Goal: Task Accomplishment & Management: Manage account settings

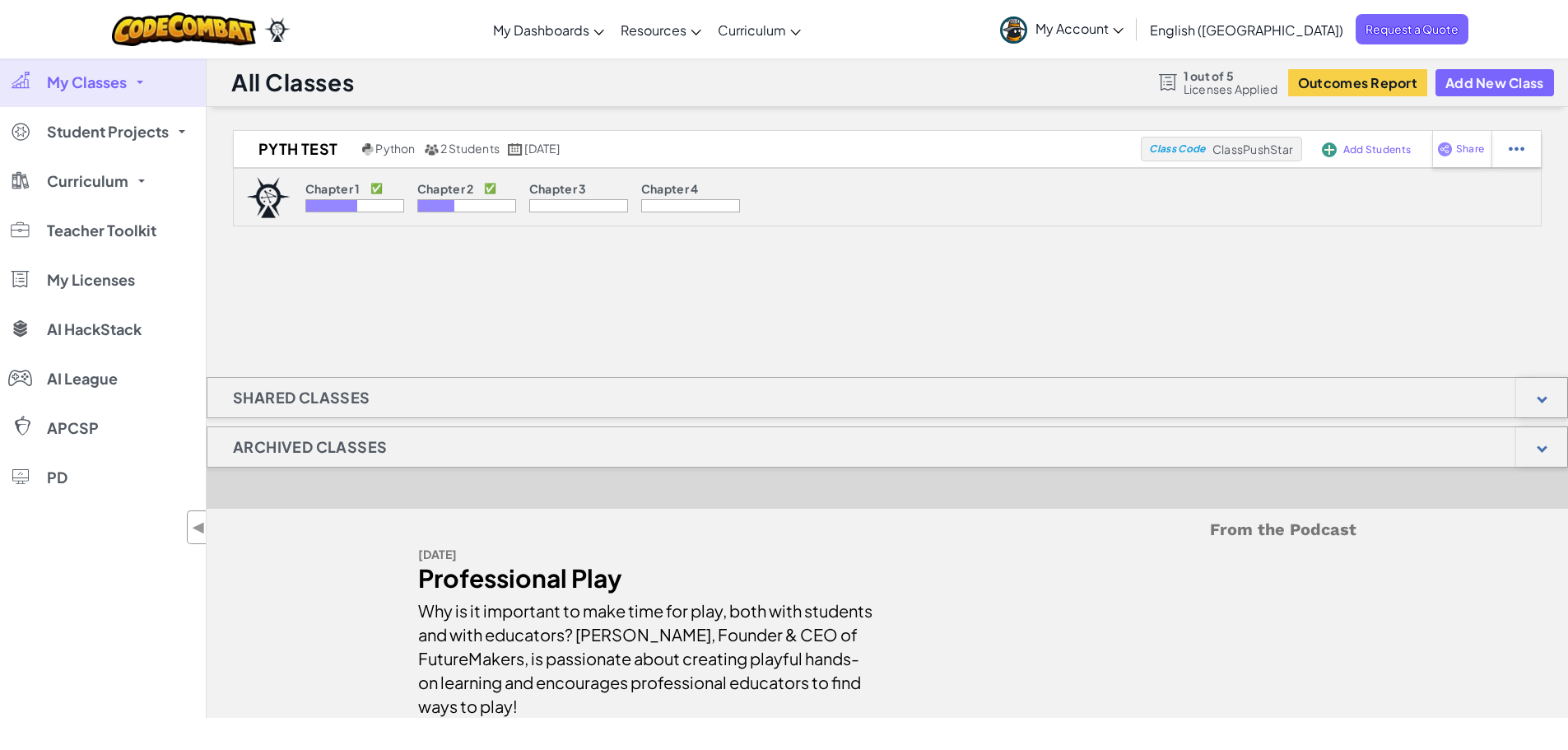
click at [1474, 80] on button "Add New Class" at bounding box center [1495, 83] width 119 height 28
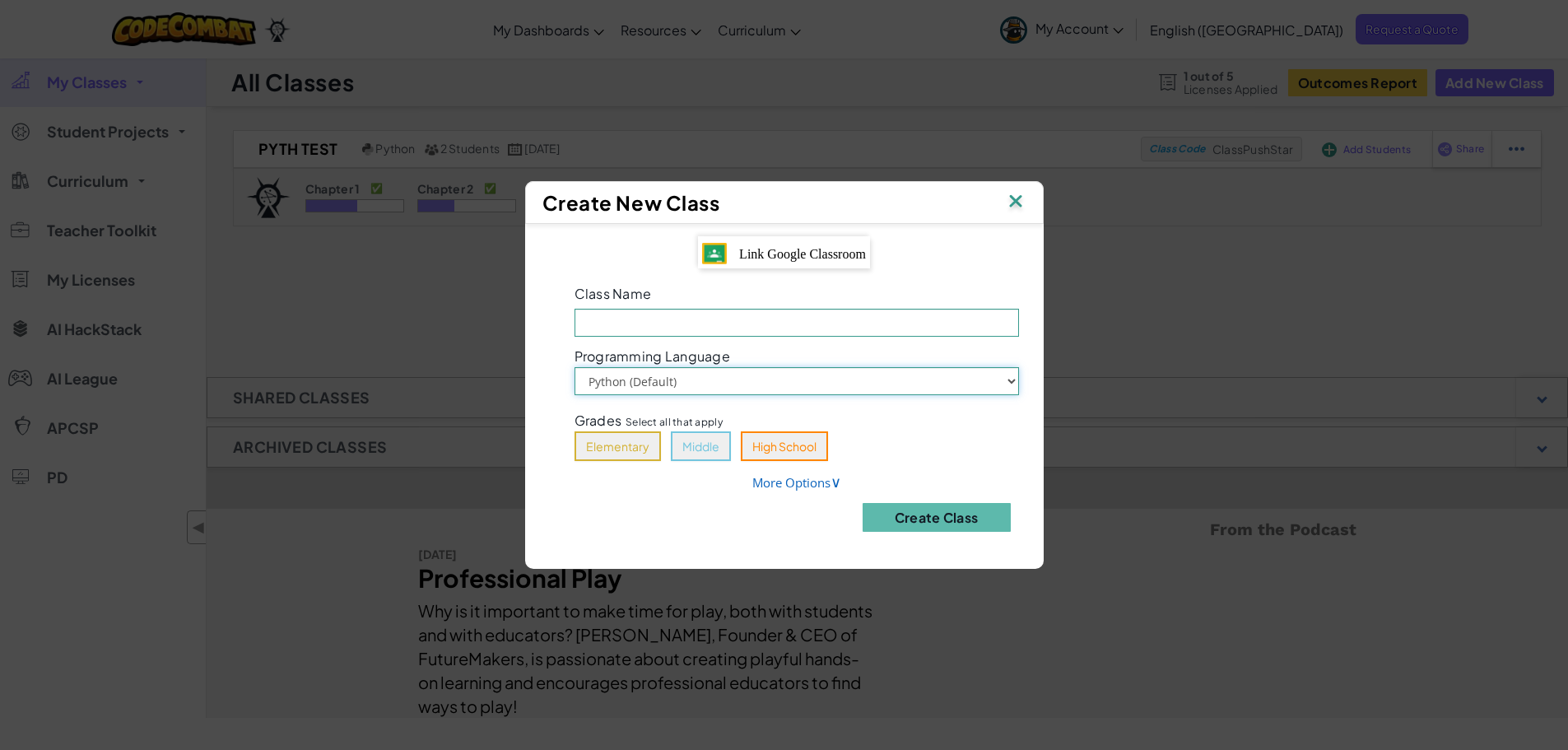
click at [630, 376] on select "Python (Default) JavaScript" at bounding box center [797, 381] width 445 height 28
click at [767, 451] on button "High School" at bounding box center [784, 445] width 88 height 30
click at [784, 478] on link "More Options ∨" at bounding box center [796, 482] width 89 height 16
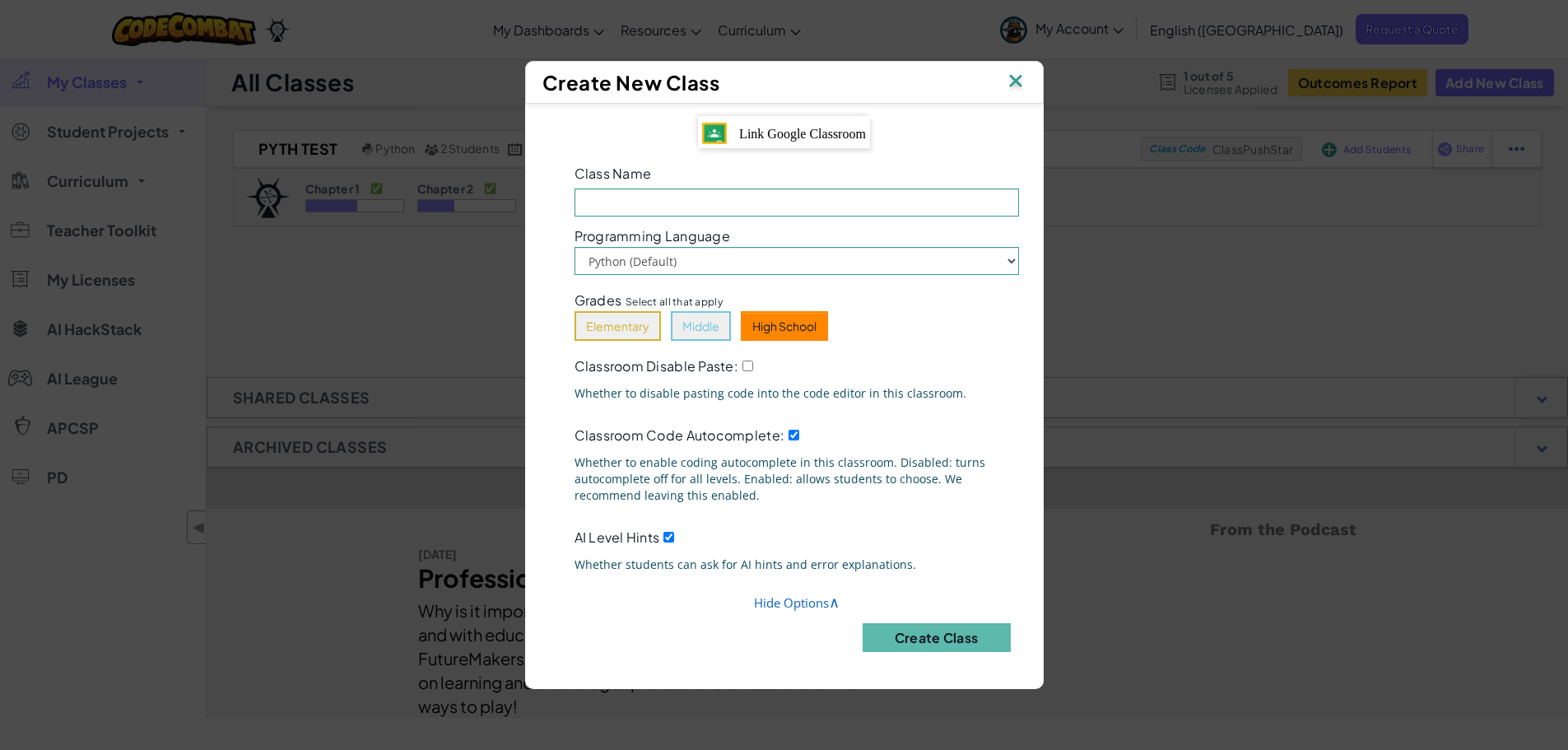
click at [1022, 82] on img at bounding box center [1016, 82] width 21 height 25
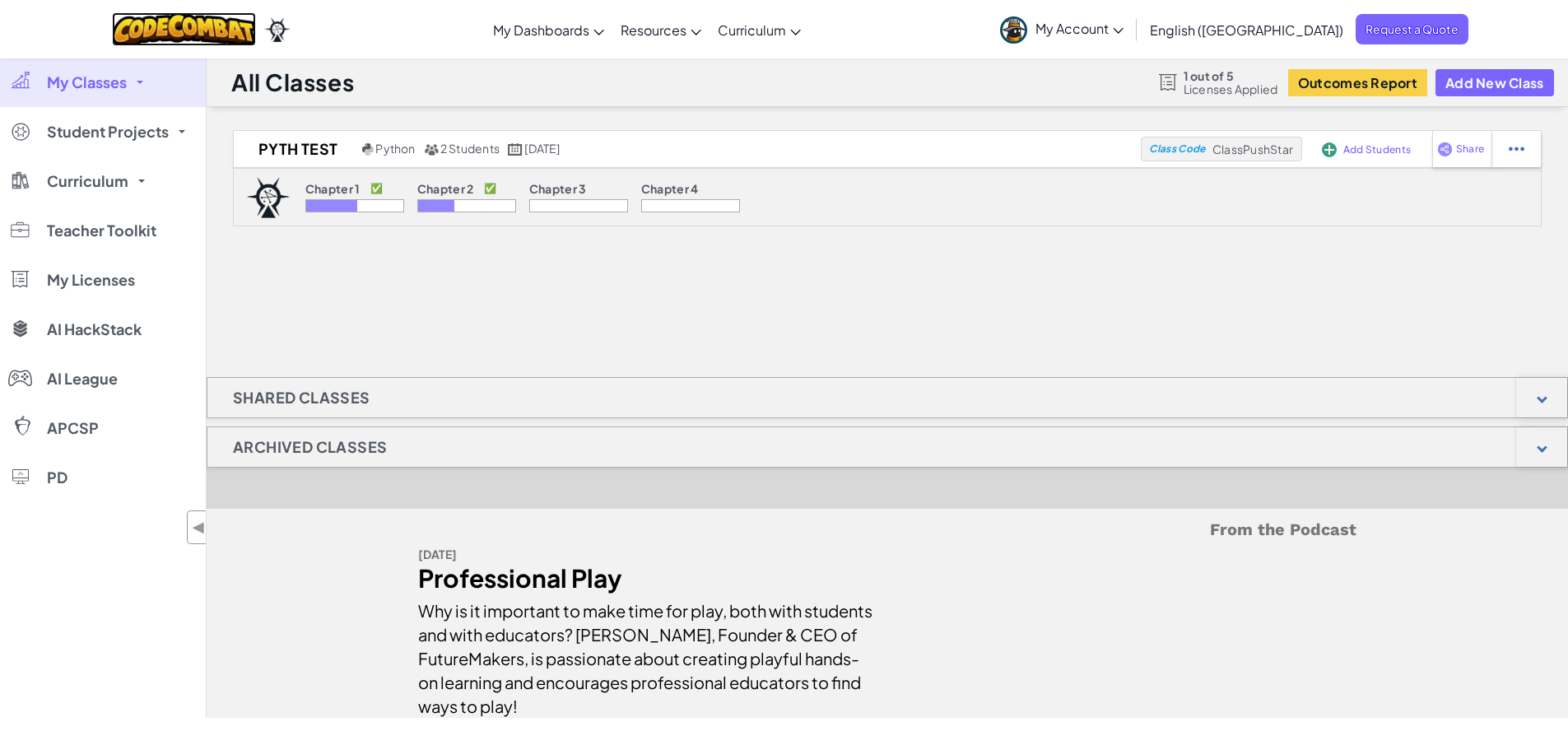
click at [209, 15] on img at bounding box center [184, 29] width 144 height 33
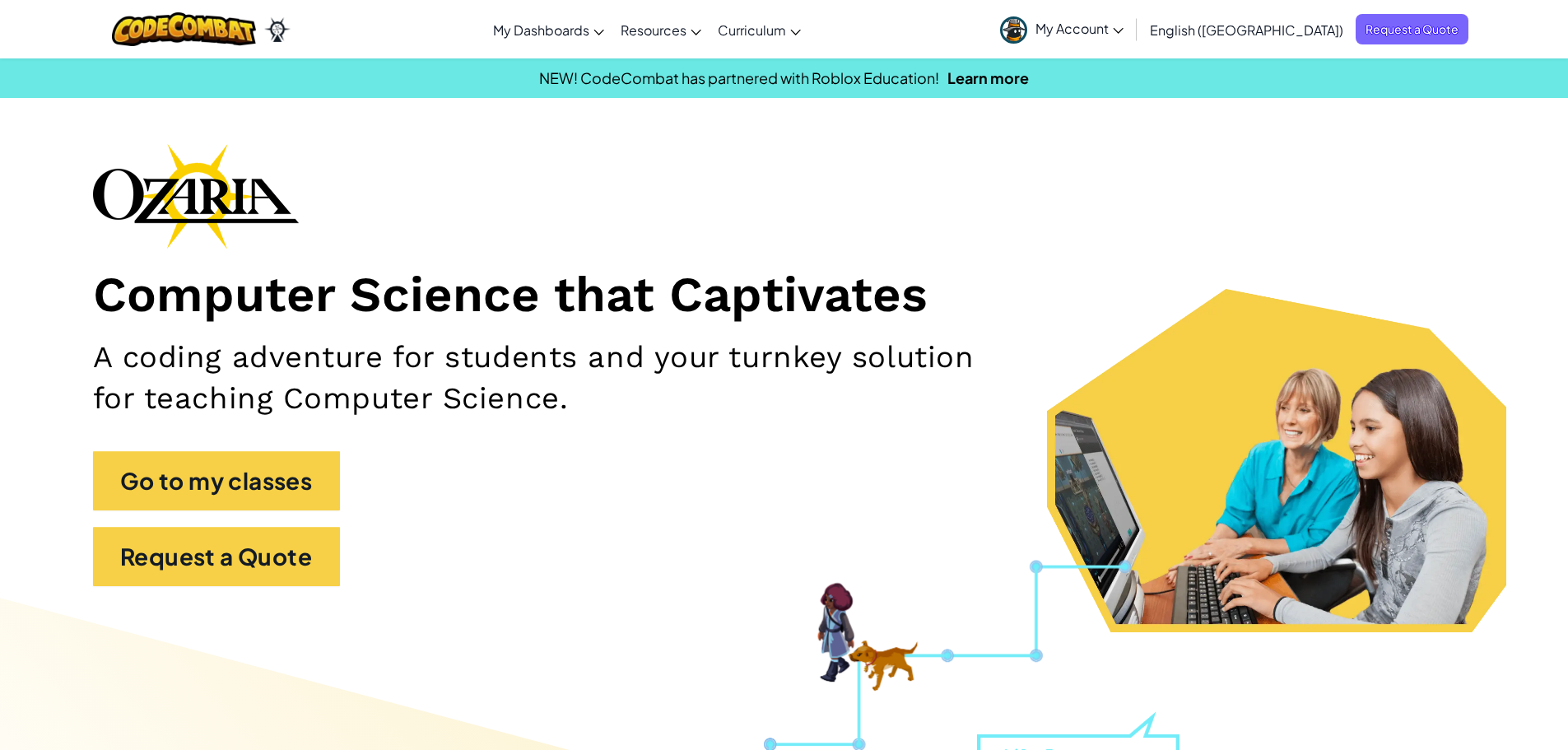
click at [0, 0] on link "CodeCombat Teacher Dashboard" at bounding box center [0, 0] width 0 height 0
